Goal: Task Accomplishment & Management: Use online tool/utility

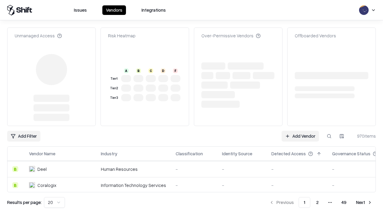
click at [300, 131] on link "Add Vendor" at bounding box center [300, 136] width 37 height 11
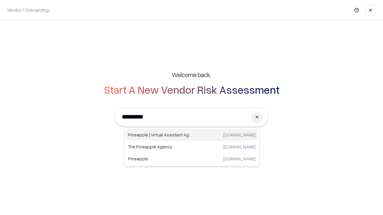
click at [192, 135] on div "Pineapple | Virtual Assistant Agency [DOMAIN_NAME]" at bounding box center [192, 135] width 132 height 12
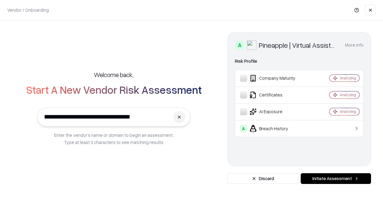
type input "**********"
click at [336, 179] on button "Initiate Assessment" at bounding box center [336, 179] width 70 height 11
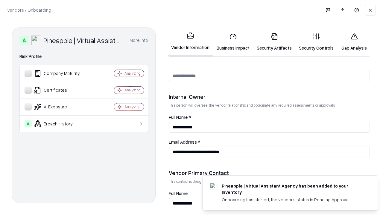
scroll to position [310, 0]
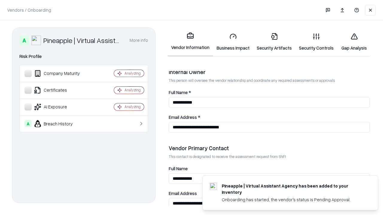
click at [233, 42] on link "Business Impact" at bounding box center [233, 42] width 40 height 28
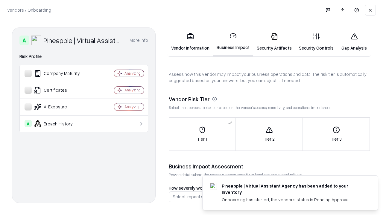
click at [274, 42] on link "Security Artifacts" at bounding box center [274, 42] width 42 height 28
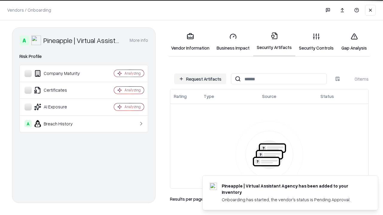
click at [200, 79] on button "Request Artifacts" at bounding box center [200, 79] width 52 height 11
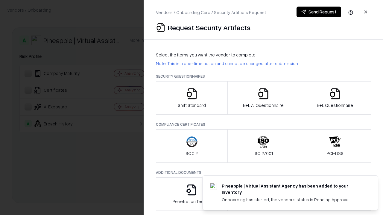
click at [191, 98] on icon "button" at bounding box center [192, 94] width 12 height 12
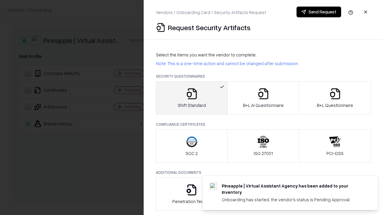
click at [319, 12] on button "Send Request" at bounding box center [318, 12] width 45 height 11
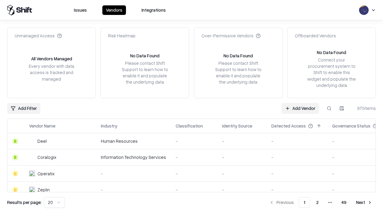
click at [329, 108] on button at bounding box center [329, 108] width 11 height 11
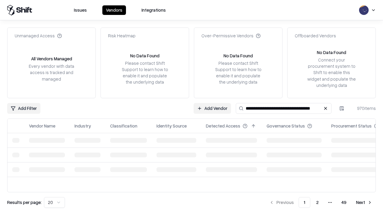
type input "**********"
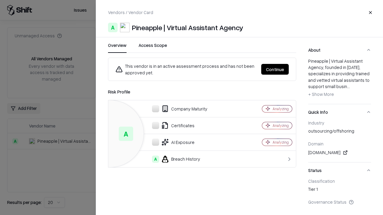
click at [275, 69] on button "Continue" at bounding box center [275, 69] width 28 height 11
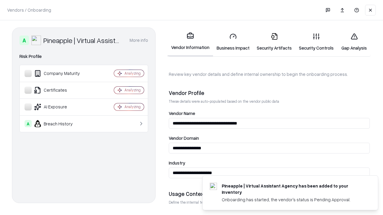
click at [274, 42] on link "Security Artifacts" at bounding box center [274, 42] width 42 height 28
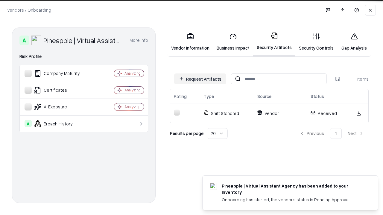
click at [316, 42] on link "Security Controls" at bounding box center [316, 42] width 42 height 28
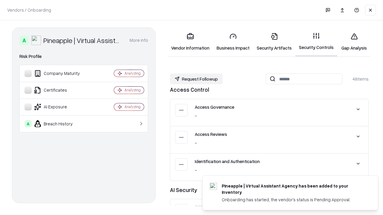
click at [196, 79] on button "Request Followup" at bounding box center [196, 79] width 53 height 11
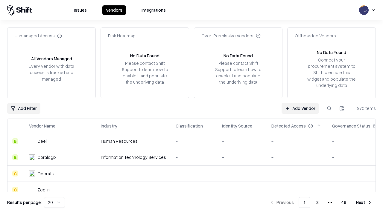
click at [300, 108] on link "Add Vendor" at bounding box center [300, 108] width 37 height 11
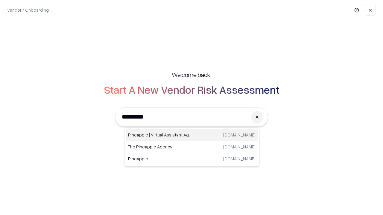
click at [192, 135] on div "Pineapple | Virtual Assistant Agency [DOMAIN_NAME]" at bounding box center [192, 135] width 132 height 12
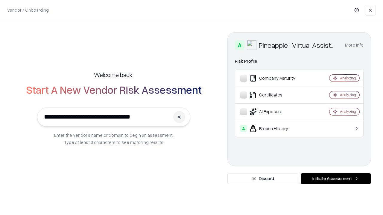
type input "**********"
click at [336, 179] on button "Initiate Assessment" at bounding box center [336, 179] width 70 height 11
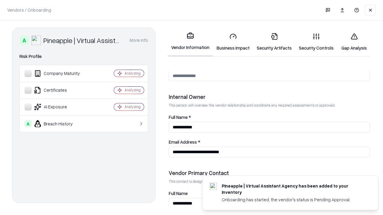
scroll to position [310, 0]
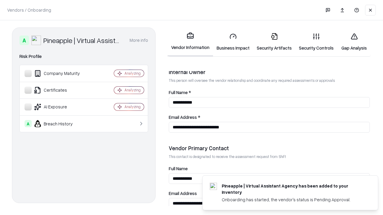
click at [354, 42] on link "Gap Analysis" at bounding box center [354, 42] width 34 height 28
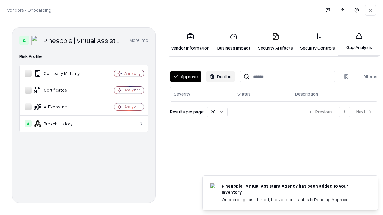
click at [185, 77] on button "Approve" at bounding box center [185, 76] width 31 height 11
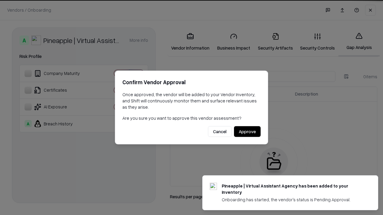
click at [247, 132] on button "Approve" at bounding box center [247, 132] width 27 height 11
